Goal: Find specific page/section: Find specific page/section

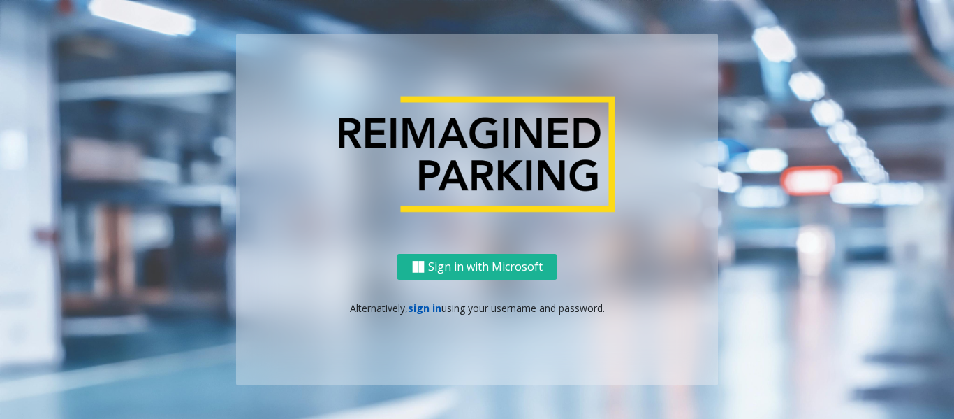
click at [424, 304] on link "sign in" at bounding box center [425, 307] width 34 height 13
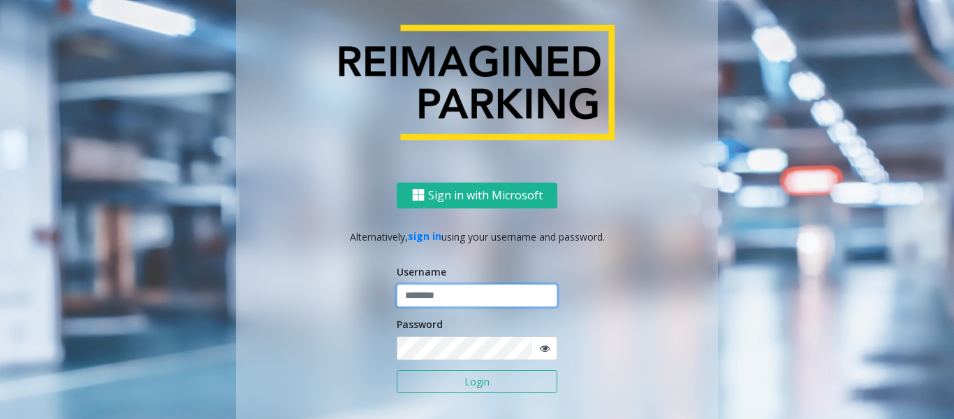
type input "******"
click at [436, 388] on button "Login" at bounding box center [477, 382] width 161 height 24
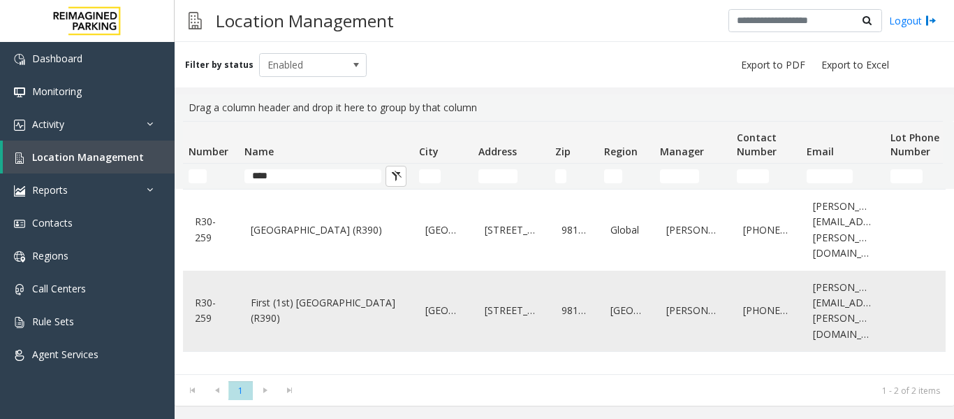
type input "****"
click at [332, 293] on link "First (1st) Hill Medical Pavilion (R390)" at bounding box center [326, 310] width 158 height 38
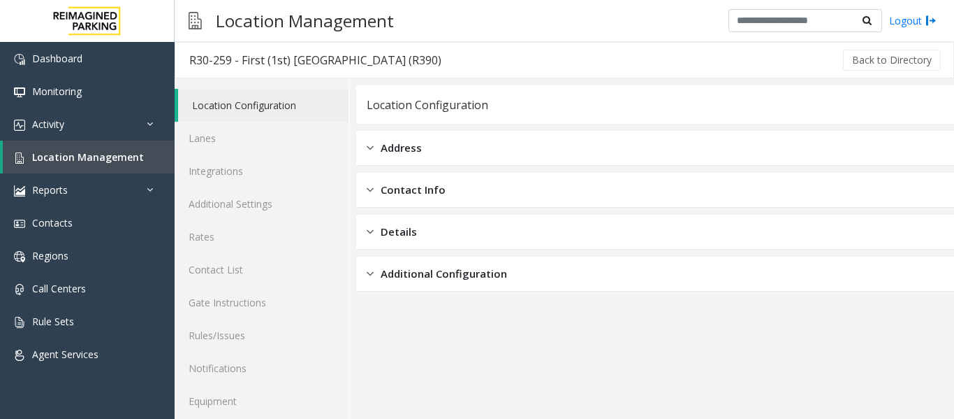
scroll to position [42, 0]
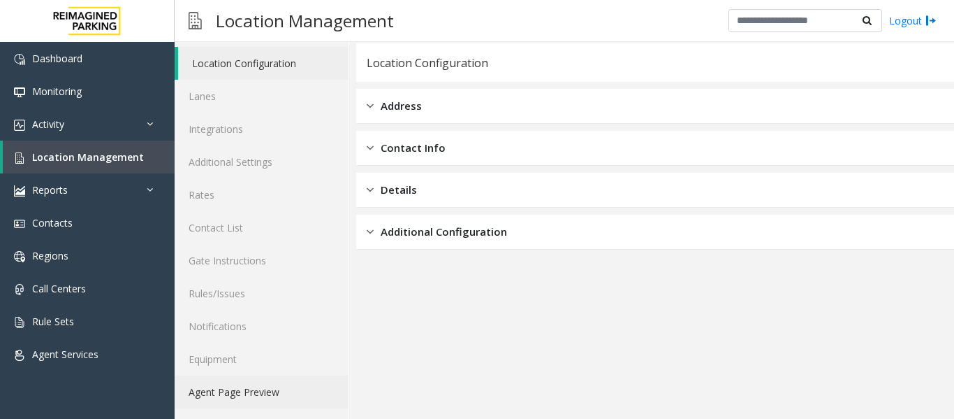
click at [244, 390] on link "Agent Page Preview" at bounding box center [262, 391] width 174 height 33
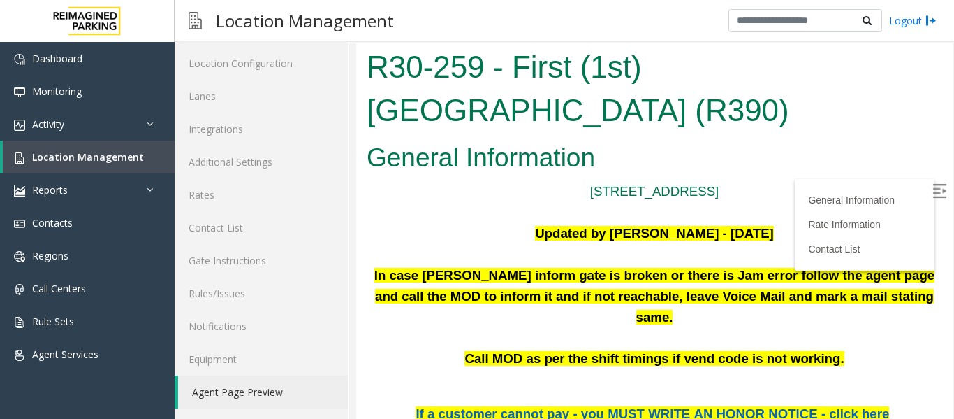
scroll to position [210, 0]
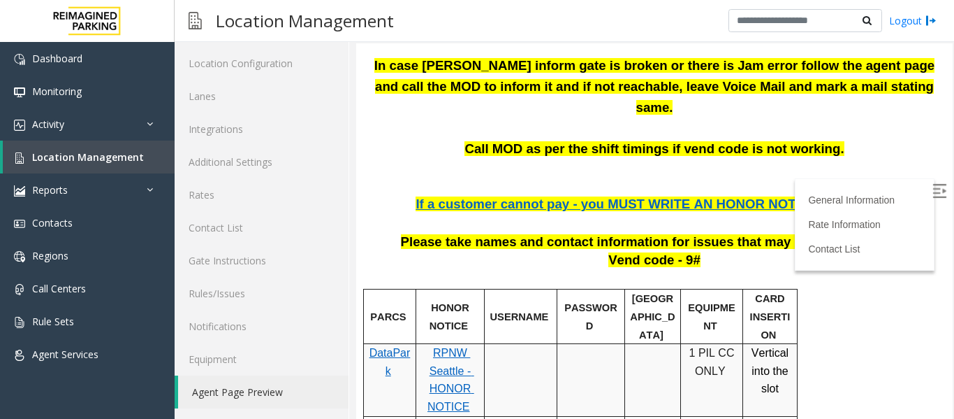
click at [933, 193] on img at bounding box center [940, 191] width 14 height 14
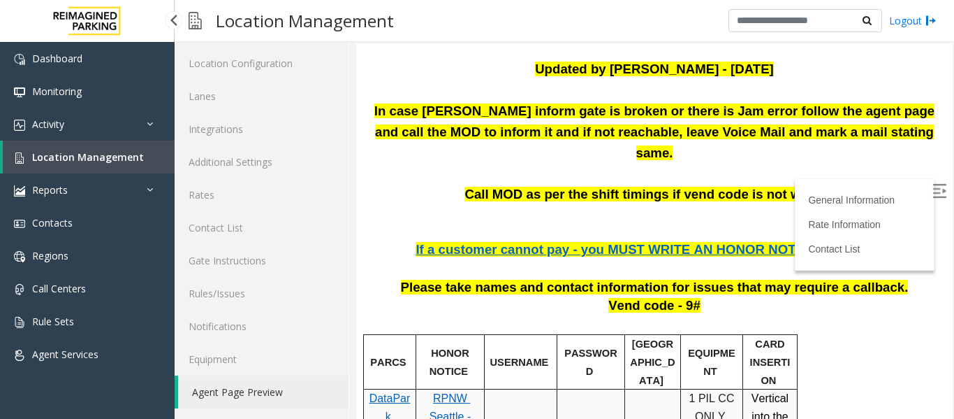
scroll to position [140, 0]
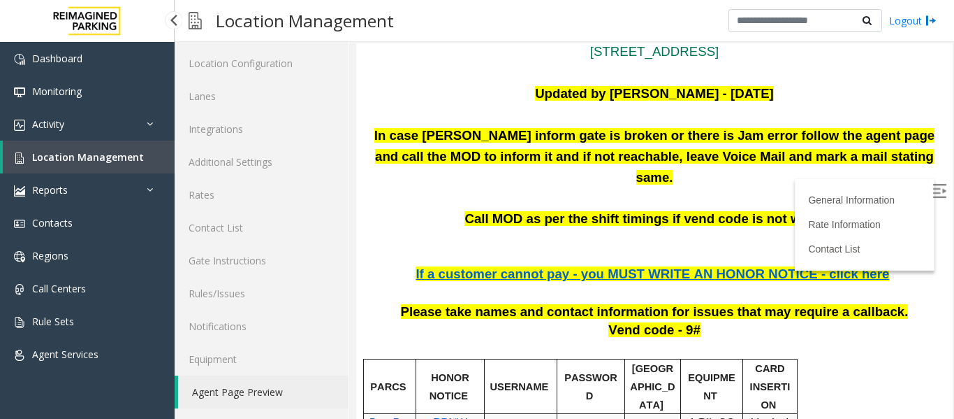
click at [82, 157] on span "Location Management" at bounding box center [88, 156] width 112 height 13
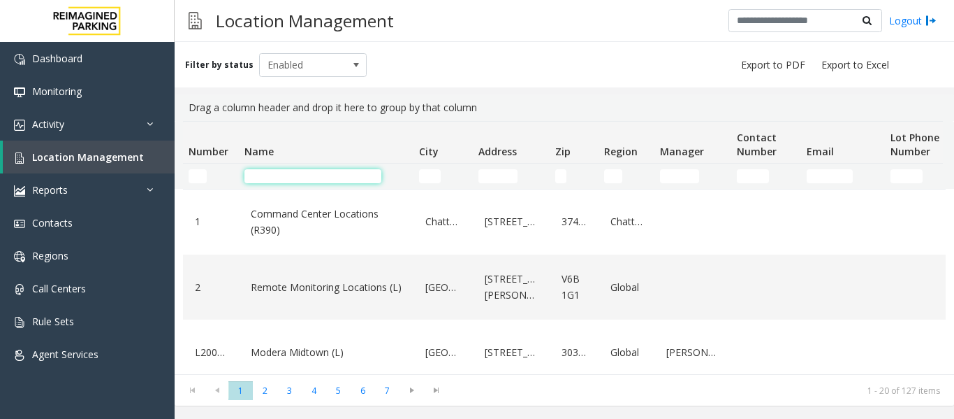
click at [342, 179] on input "Name Filter" at bounding box center [313, 176] width 137 height 14
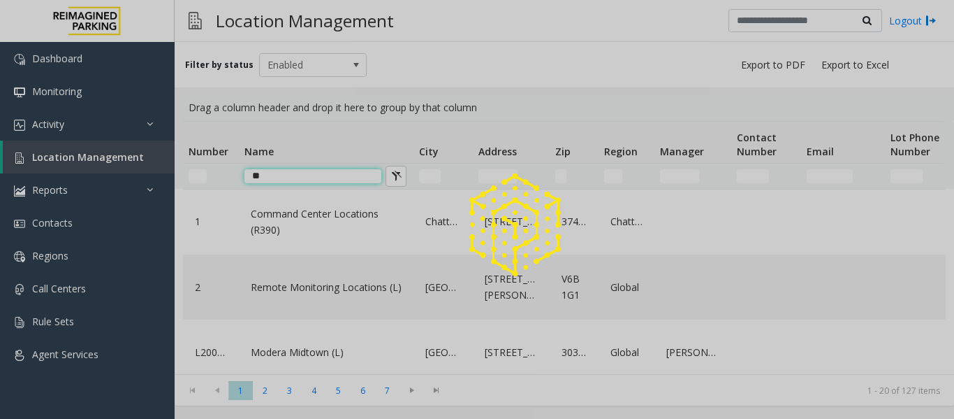
type input "*"
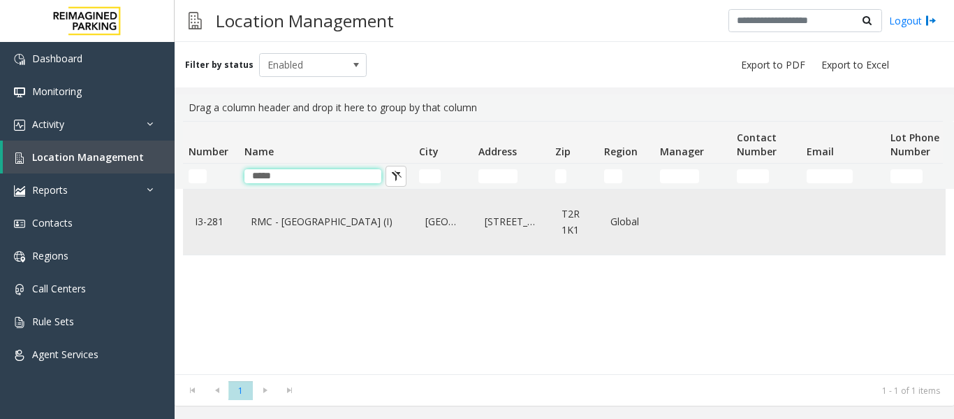
type input "*****"
click at [339, 225] on link "RMC - Mount Royal Village (I)" at bounding box center [326, 221] width 158 height 22
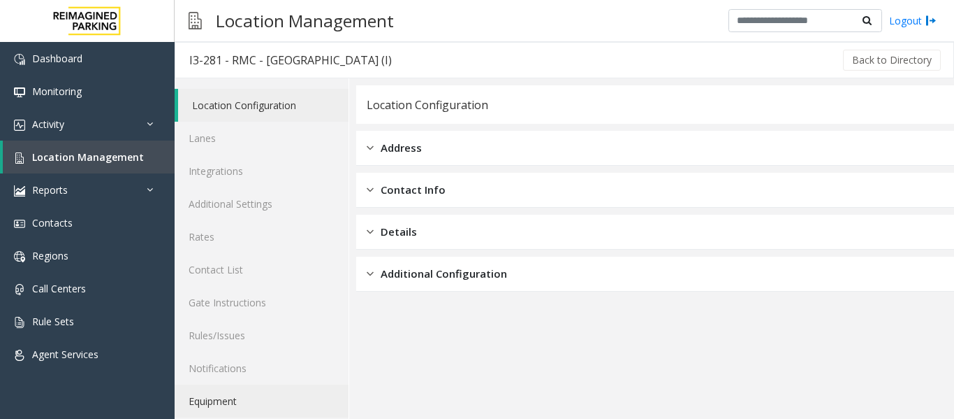
scroll to position [42, 0]
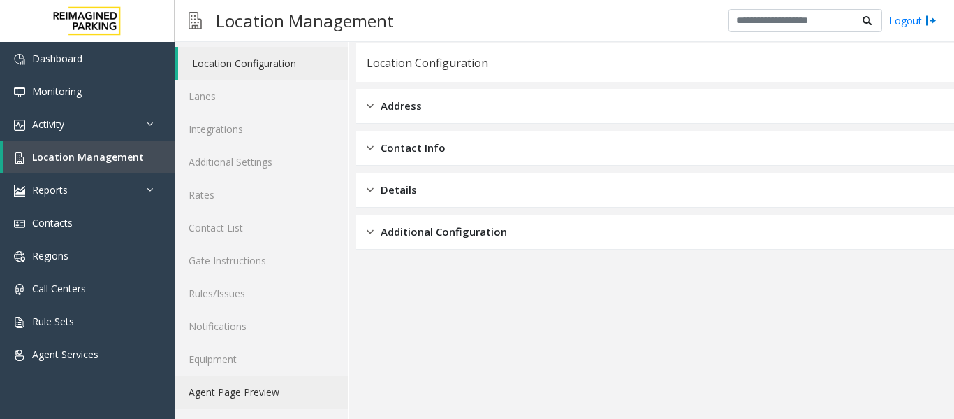
click at [256, 391] on link "Agent Page Preview" at bounding box center [262, 391] width 174 height 33
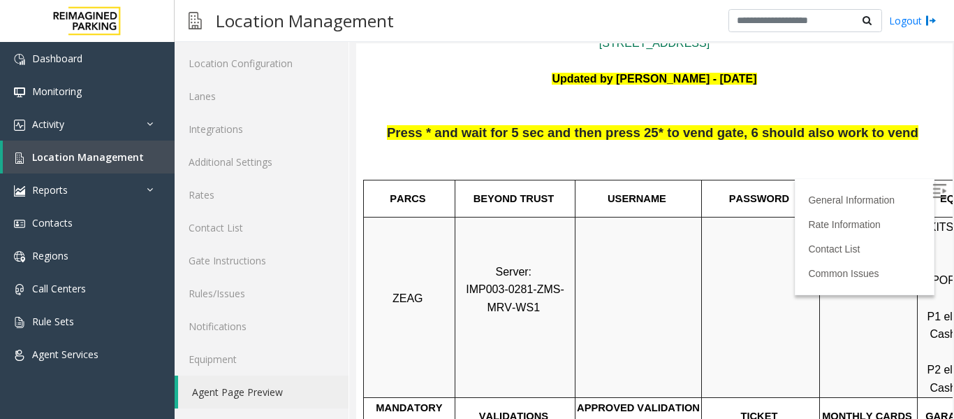
scroll to position [140, 0]
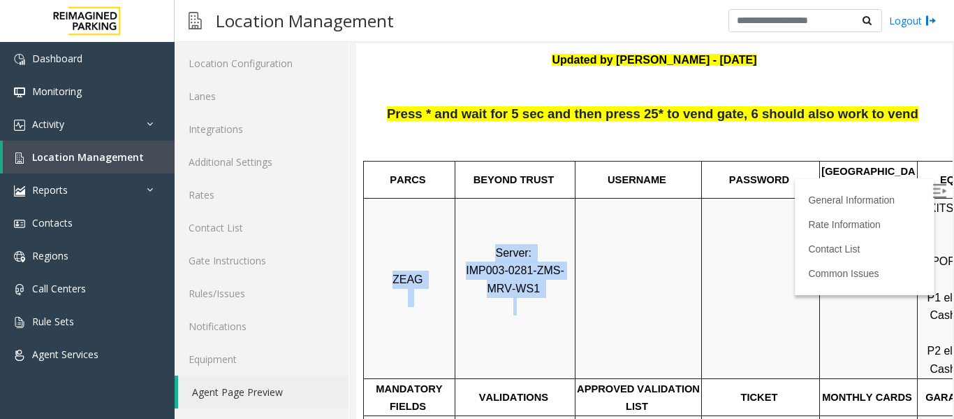
drag, startPoint x: 396, startPoint y: 259, endPoint x: 569, endPoint y: 283, distance: 175.0
click at [569, 283] on tr "ZEAG Server: IMP003-0281-ZMS-MRV-WS1 EXITS: Credit Cards Only POF Machines: P1 …" at bounding box center [743, 288] width 758 height 180
click at [569, 283] on p "Server: IMP003-0281-ZMS-MRV-WS1" at bounding box center [515, 288] width 118 height 89
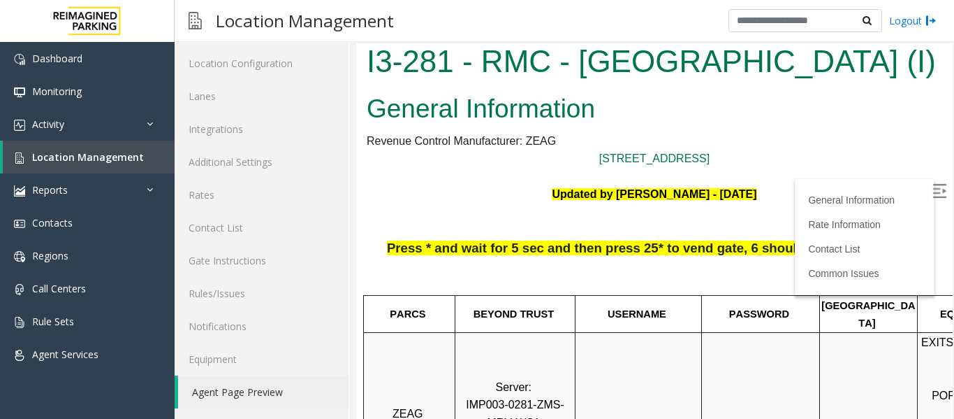
scroll to position [0, 0]
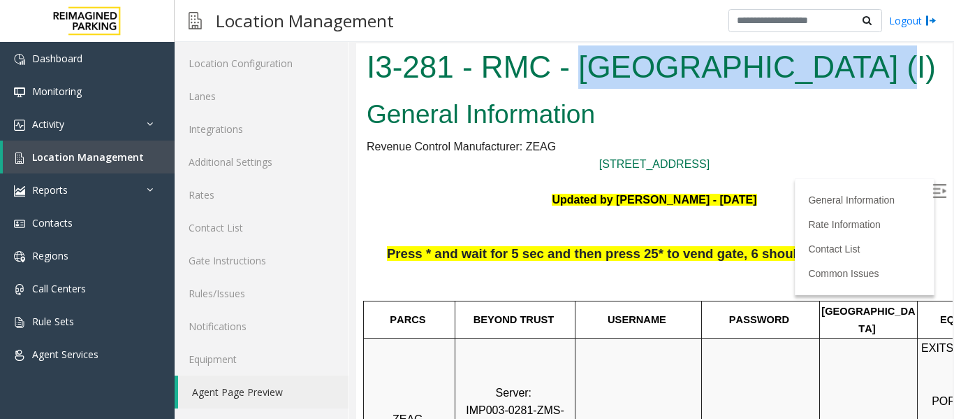
drag, startPoint x: 580, startPoint y: 73, endPoint x: 847, endPoint y: 79, distance: 267.0
click at [847, 79] on h1 "I3-281 - RMC - [GEOGRAPHIC_DATA] (I)" at bounding box center [655, 66] width 576 height 43
copy h1 "Mount Royal Village"
click at [933, 184] on img at bounding box center [940, 191] width 14 height 14
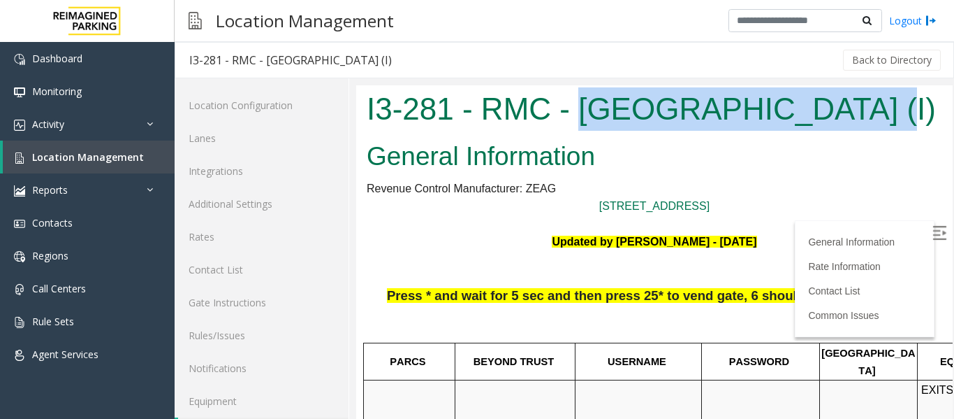
copy h1 "Mount Royal Village"
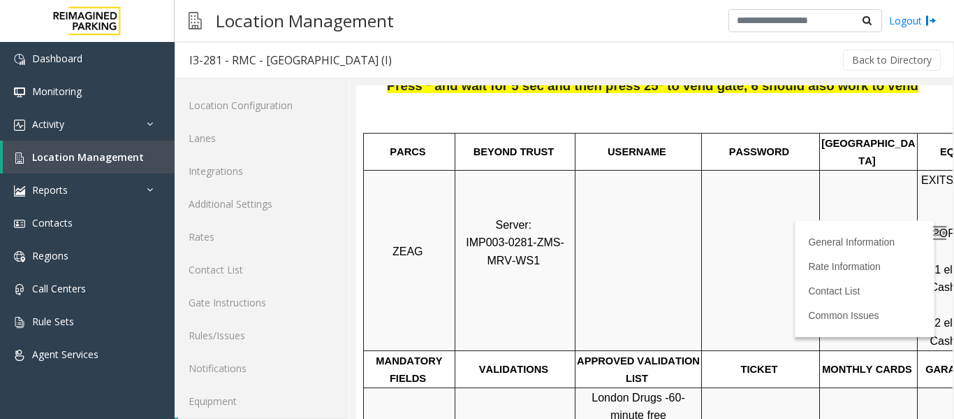
scroll to position [419, 0]
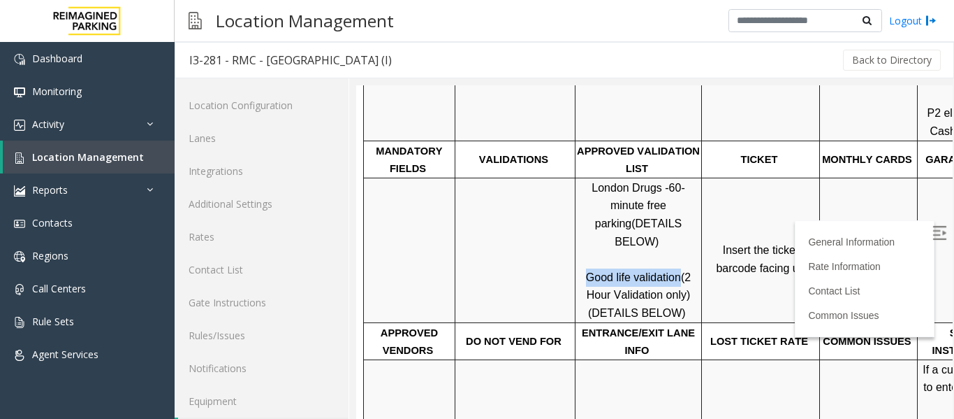
drag, startPoint x: 585, startPoint y: 245, endPoint x: 676, endPoint y: 244, distance: 90.1
click at [676, 244] on p "London Drugs - 60-minute free parking (DETAILS BELOW) Good life validation (2 H…" at bounding box center [638, 250] width 124 height 143
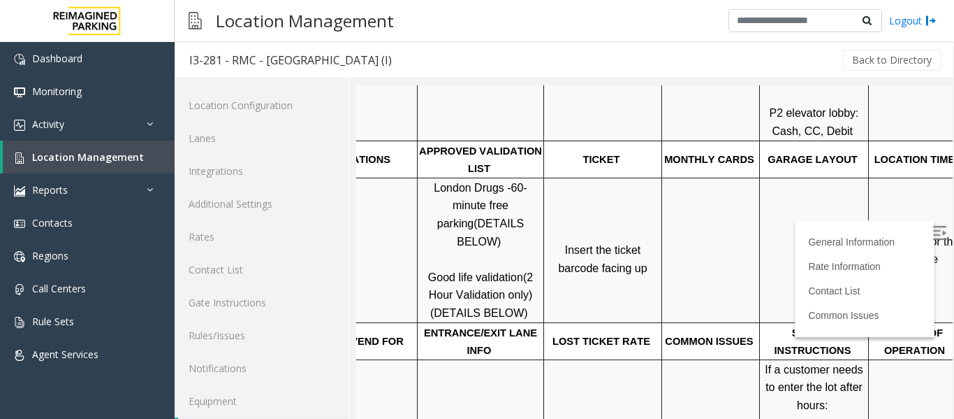
scroll to position [419, 198]
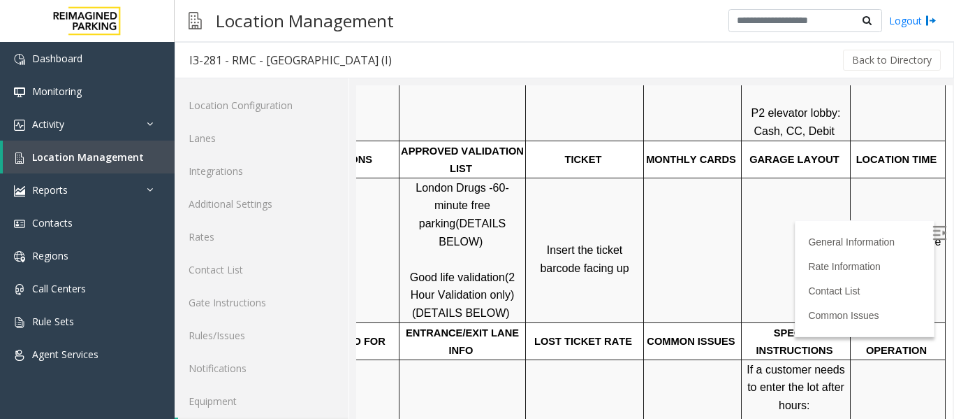
click at [867, 235] on span "Click Here for the local time" at bounding box center [899, 250] width 89 height 30
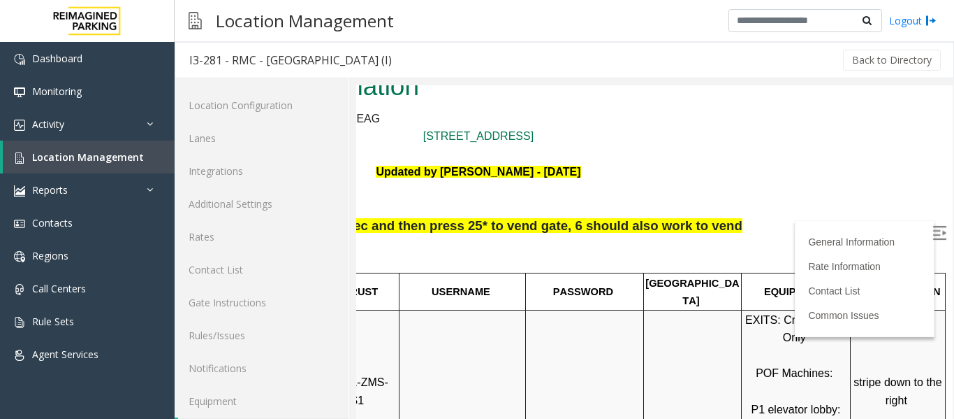
scroll to position [0, 198]
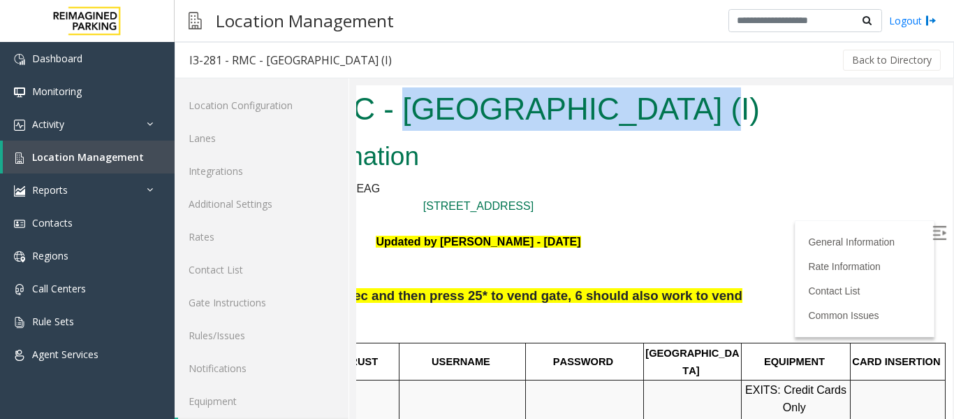
drag, startPoint x: 382, startPoint y: 111, endPoint x: 655, endPoint y: 123, distance: 273.4
click at [655, 123] on h1 "I3-281 - RMC - [GEOGRAPHIC_DATA] (I)" at bounding box center [479, 108] width 576 height 43
copy h1 "Mount Royal Village"
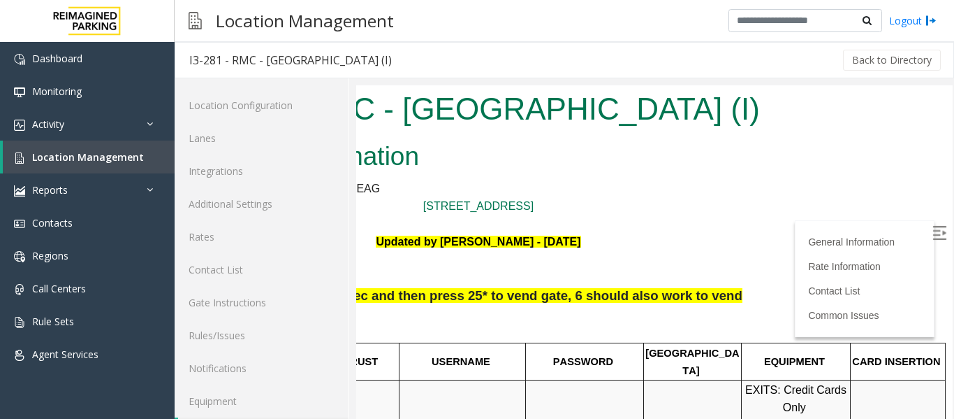
click at [548, 256] on p at bounding box center [479, 269] width 576 height 36
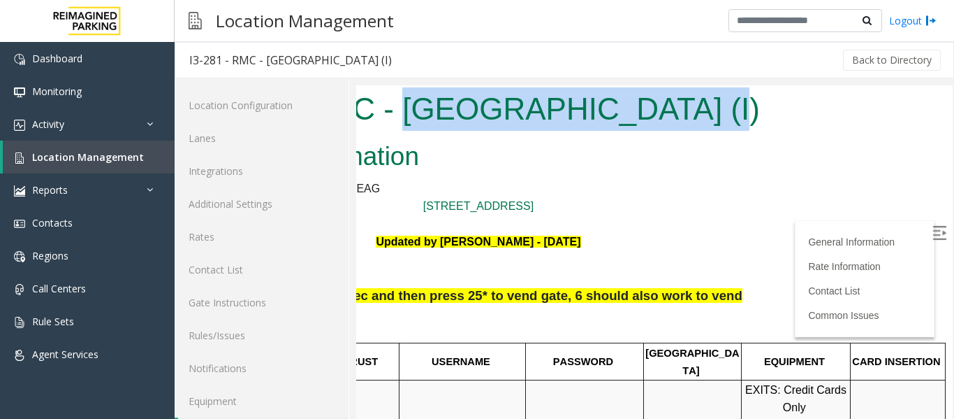
drag, startPoint x: 379, startPoint y: 107, endPoint x: 659, endPoint y: 122, distance: 280.6
click at [659, 122] on h1 "I3-281 - RMC - [GEOGRAPHIC_DATA] (I)" at bounding box center [479, 108] width 576 height 43
copy h1 "Mount Royal Village"
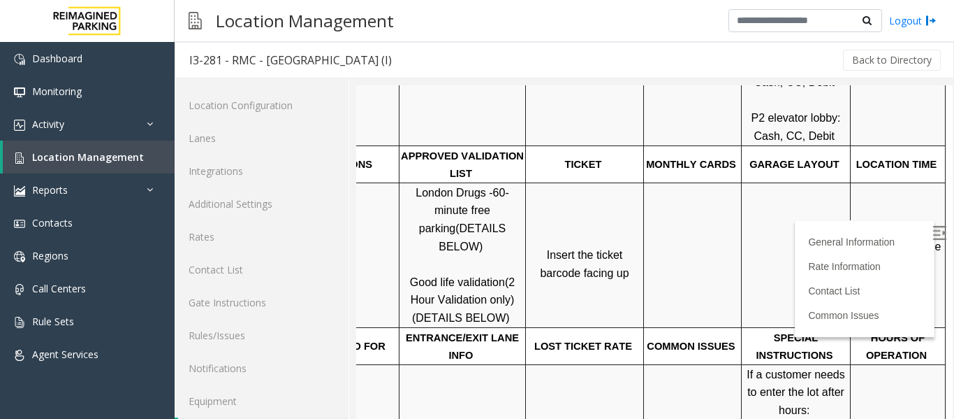
scroll to position [419, 198]
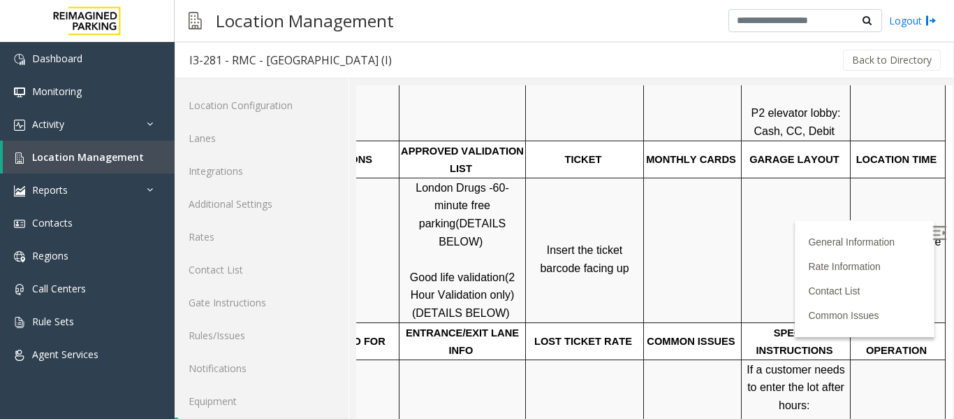
click at [873, 238] on span "Click Here for the local time" at bounding box center [899, 250] width 89 height 30
drag, startPoint x: 391, startPoint y: 242, endPoint x: 474, endPoint y: 245, distance: 83.2
click at [480, 271] on span "Good life validation" at bounding box center [457, 277] width 95 height 12
copy span "Good life validation"
click at [50, 159] on span "Location Management" at bounding box center [88, 156] width 112 height 13
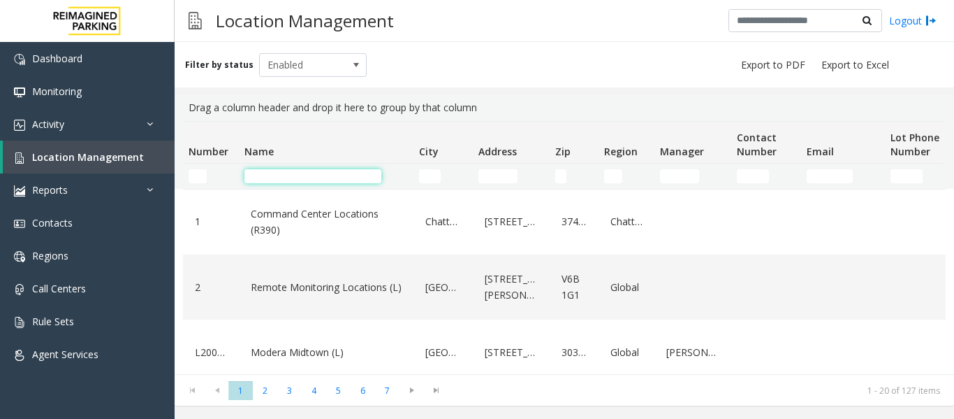
click at [284, 178] on input "Name Filter" at bounding box center [313, 176] width 137 height 14
click at [201, 173] on input "Number Filter" at bounding box center [198, 176] width 18 height 14
type input "*****"
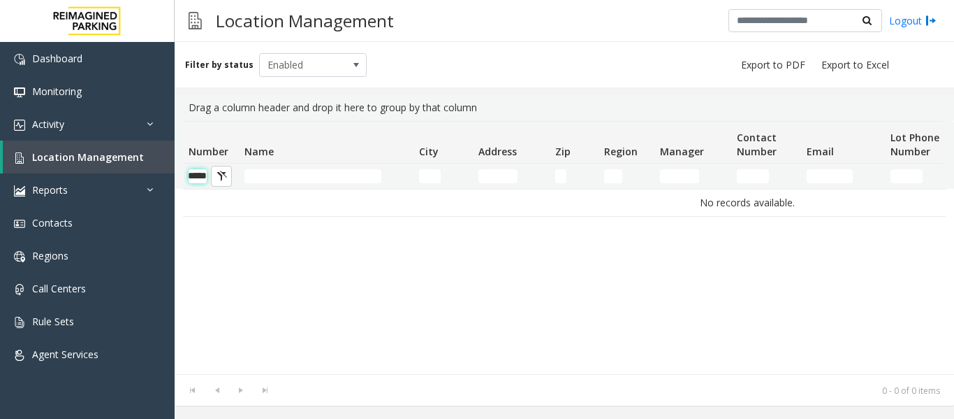
click at [199, 176] on input "*****" at bounding box center [198, 176] width 18 height 14
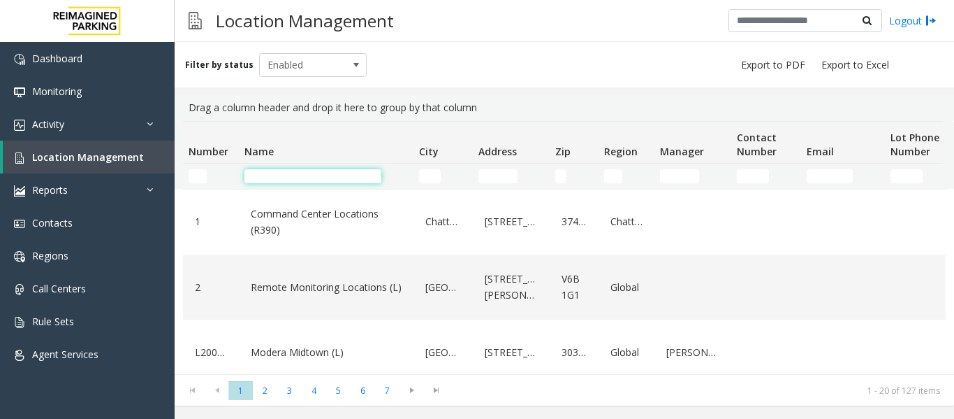
click at [264, 173] on input "Name Filter" at bounding box center [313, 176] width 137 height 14
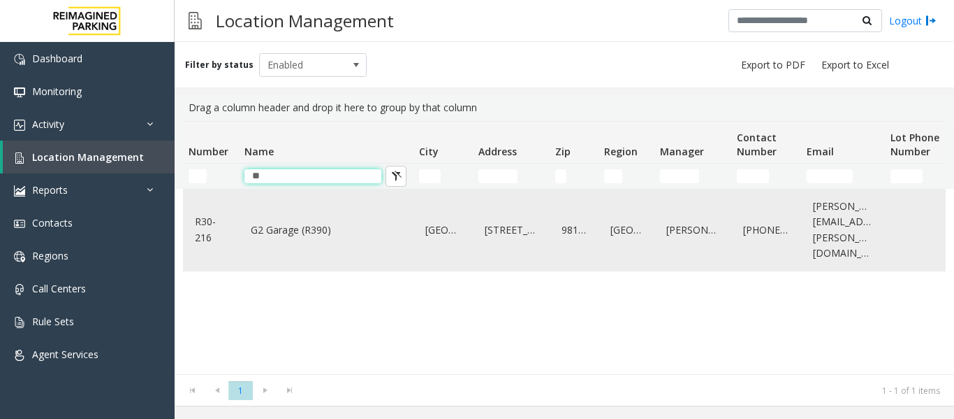
type input "**"
click at [274, 219] on link "G2 Garage (R390)" at bounding box center [326, 230] width 158 height 22
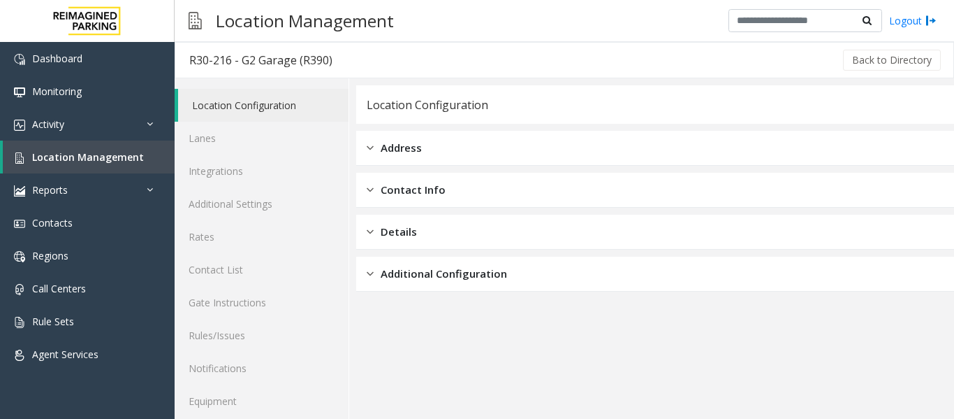
scroll to position [42, 0]
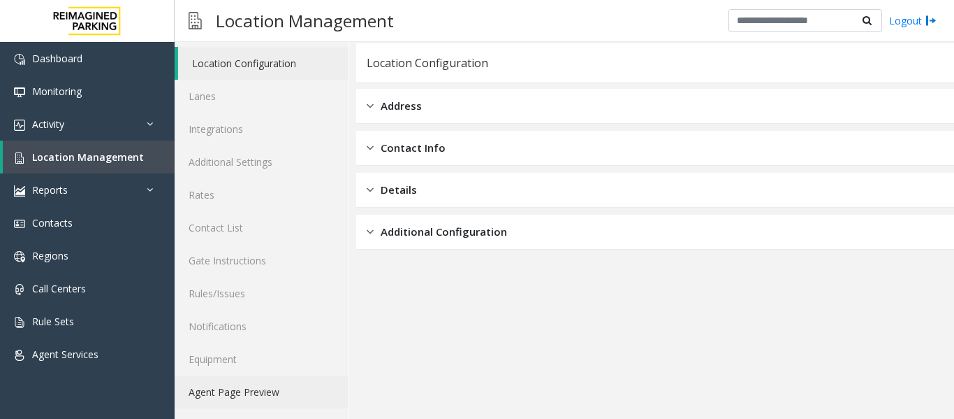
click at [281, 384] on link "Agent Page Preview" at bounding box center [262, 391] width 174 height 33
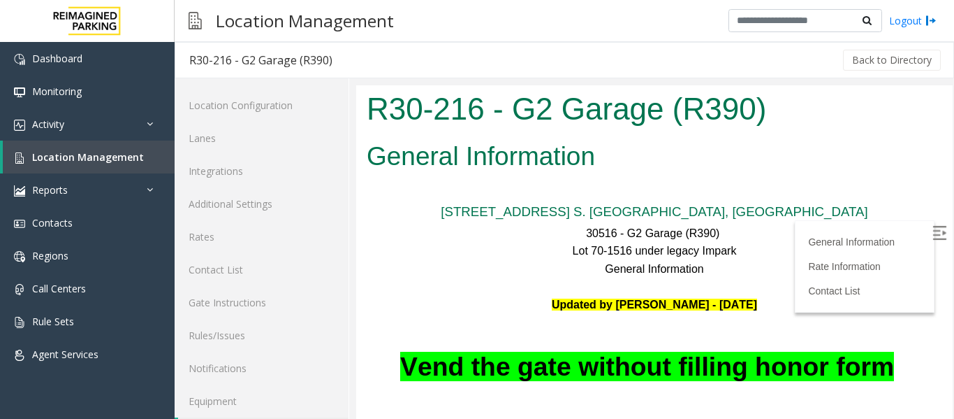
drag, startPoint x: 923, startPoint y: 235, endPoint x: 940, endPoint y: 193, distance: 45.8
click at [933, 235] on img at bounding box center [940, 233] width 14 height 14
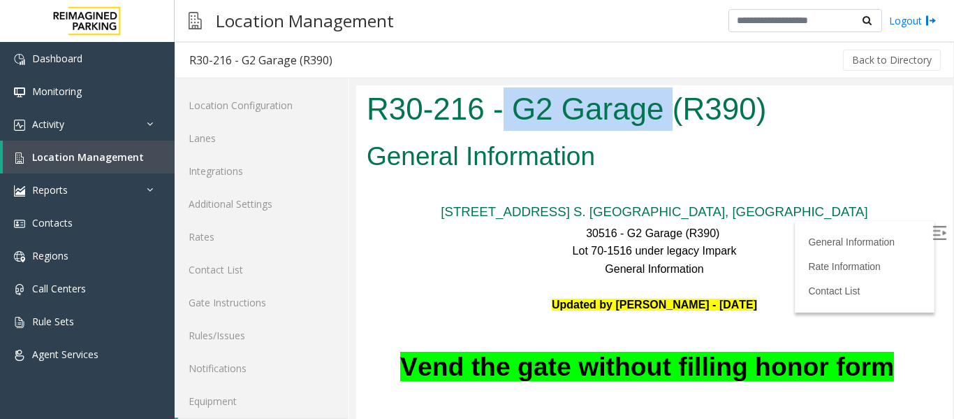
drag, startPoint x: 506, startPoint y: 105, endPoint x: 669, endPoint y: 112, distance: 163.0
click at [669, 112] on h1 "R30-216 - G2 Garage (R390)" at bounding box center [655, 108] width 576 height 43
copy h1 "G2 Garage"
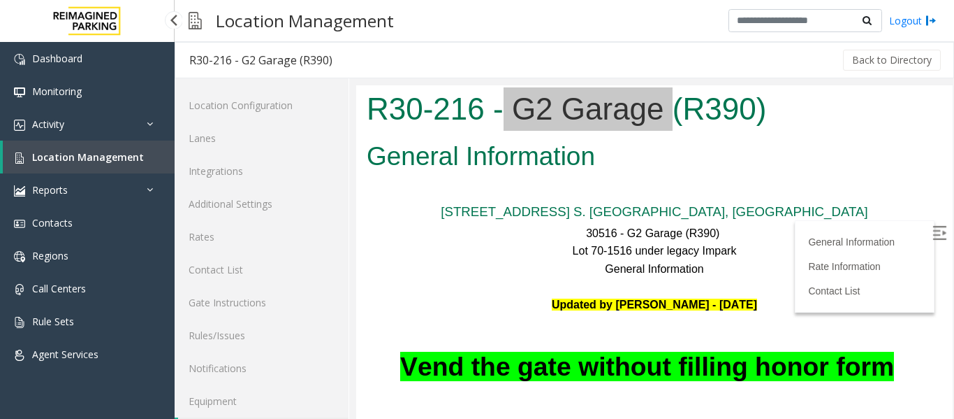
drag, startPoint x: 0, startPoint y: 0, endPoint x: 117, endPoint y: 152, distance: 191.3
click at [117, 152] on span "Location Management" at bounding box center [88, 156] width 112 height 13
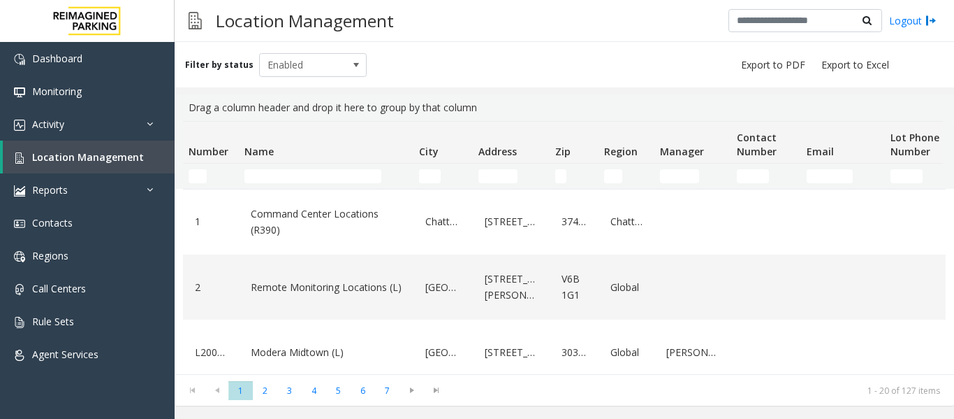
click at [288, 184] on td "Name Filter" at bounding box center [326, 175] width 175 height 25
click at [296, 175] on input "Name Filter" at bounding box center [313, 176] width 137 height 14
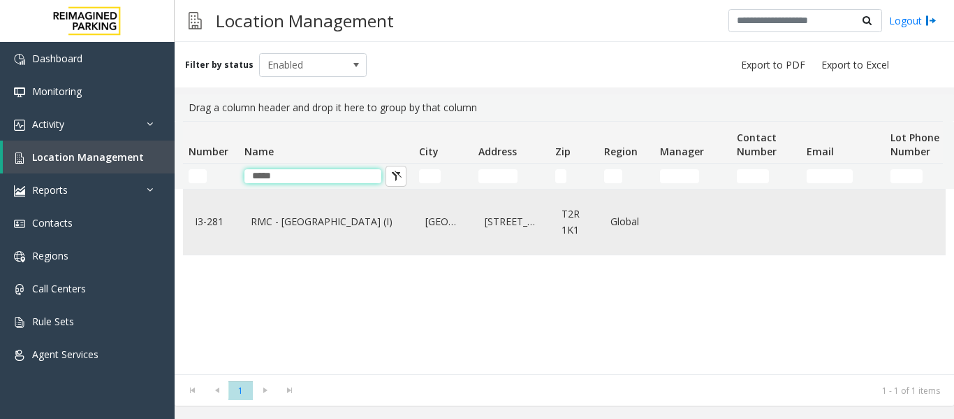
type input "*****"
click at [313, 226] on link "RMC - Mount Royal Village (I)" at bounding box center [326, 221] width 158 height 22
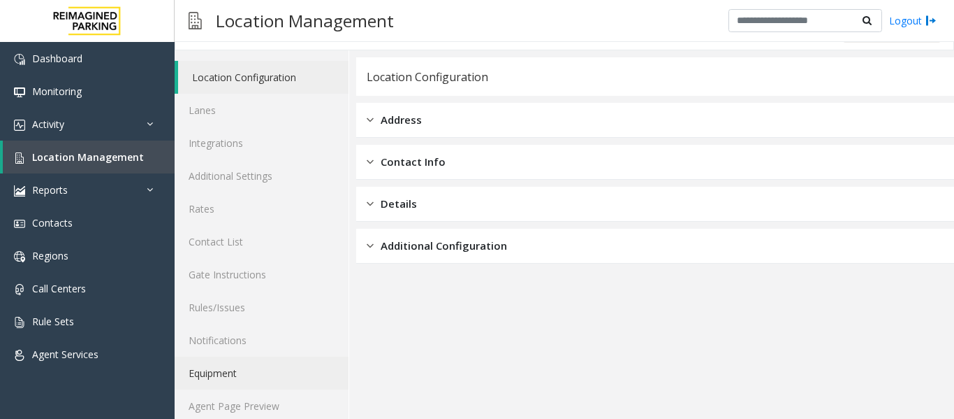
scroll to position [42, 0]
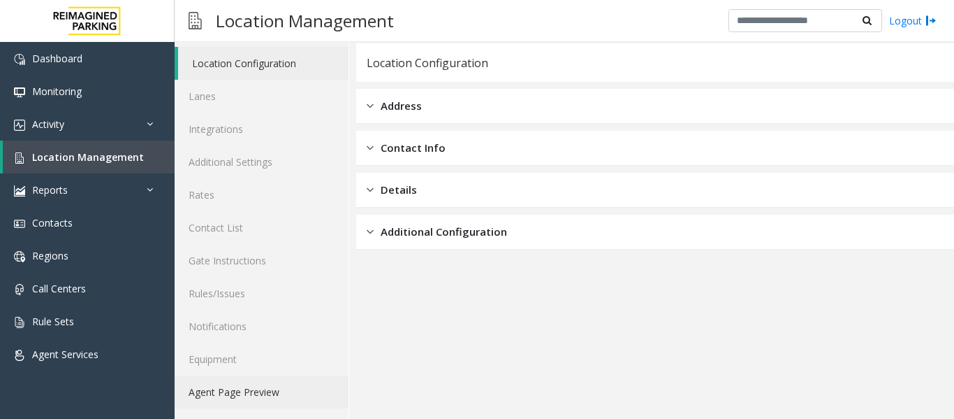
click at [270, 388] on link "Agent Page Preview" at bounding box center [262, 391] width 174 height 33
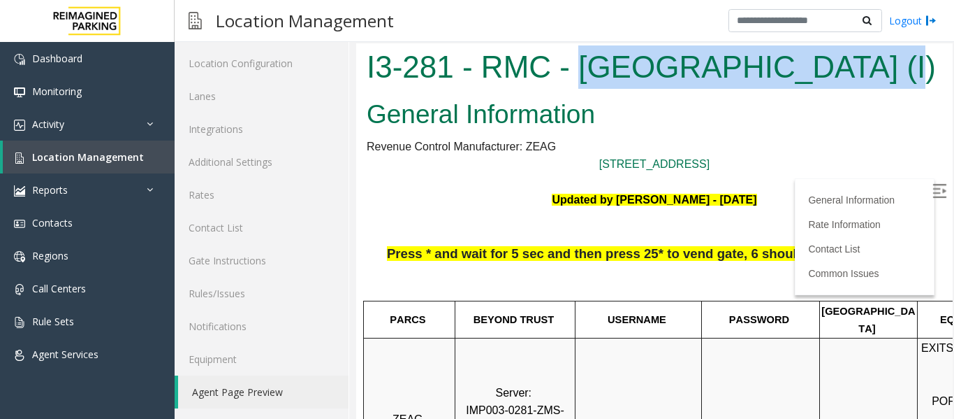
drag, startPoint x: 579, startPoint y: 62, endPoint x: 856, endPoint y: 64, distance: 276.7
click at [856, 64] on h1 "I3-281 - RMC - [GEOGRAPHIC_DATA] (I)" at bounding box center [655, 66] width 576 height 43
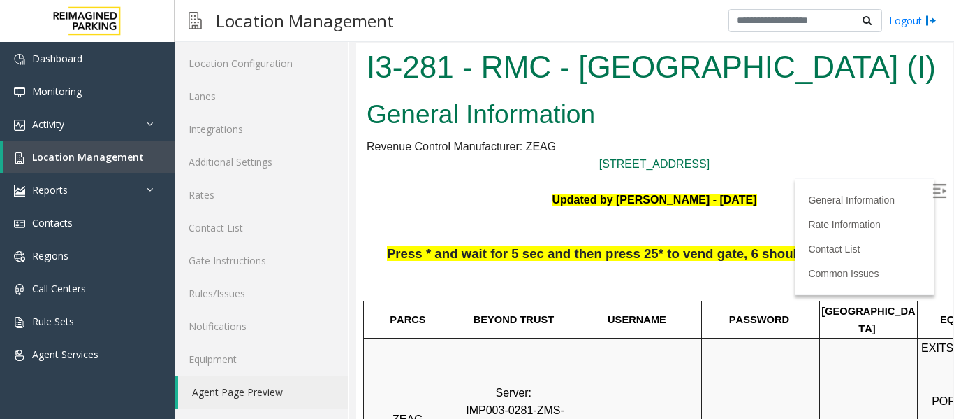
click at [931, 187] on label at bounding box center [941, 192] width 21 height 21
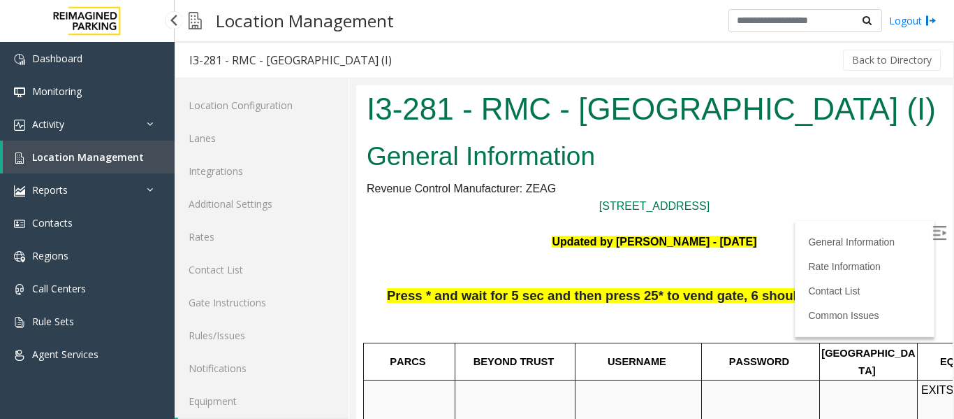
click at [110, 156] on span "Location Management" at bounding box center [88, 156] width 112 height 13
